Goal: Browse casually

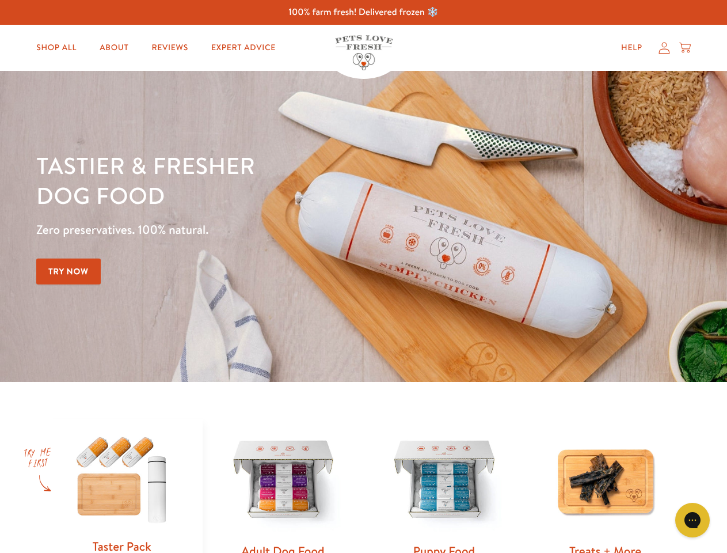
click at [363, 276] on div "Tastier & fresher dog food Zero preservatives. 100% natural. Try Now" at bounding box center [254, 226] width 436 height 152
click at [693, 520] on icon "Open gorgias live chat" at bounding box center [692, 519] width 11 height 11
